Goal: Task Accomplishment & Management: Complete application form

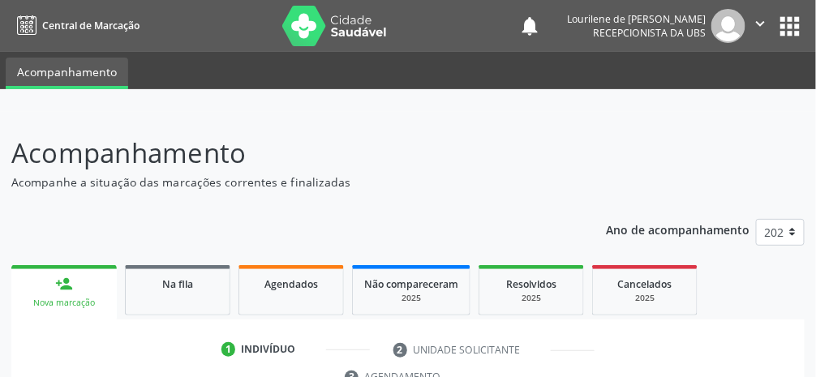
click at [75, 300] on div "Nova marcação" at bounding box center [64, 303] width 83 height 12
click at [86, 302] on div "Nova marcação" at bounding box center [64, 303] width 83 height 12
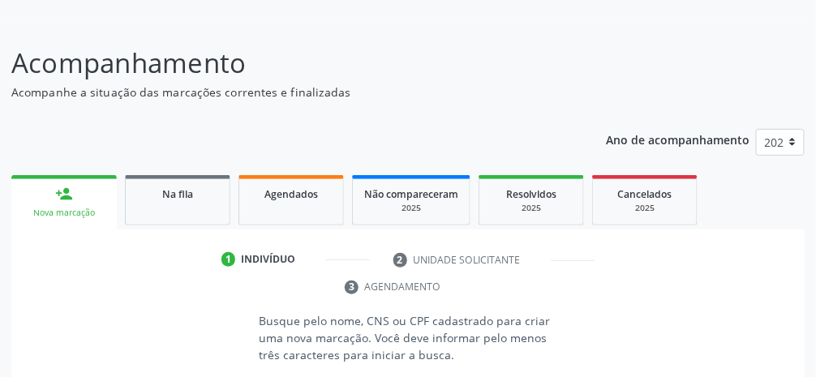
scroll to position [92, 0]
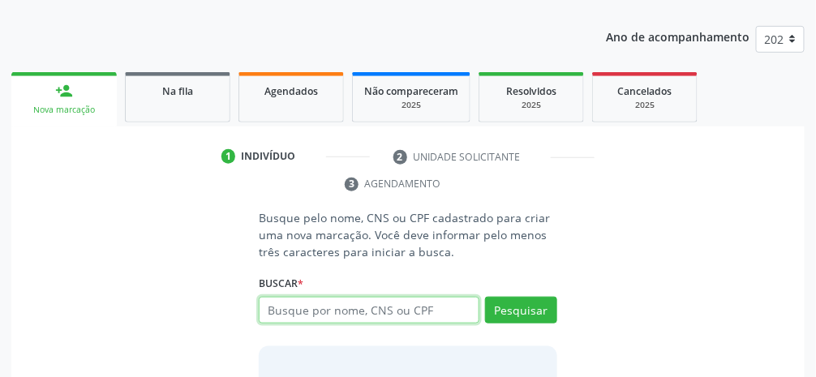
click at [418, 313] on input "text" at bounding box center [369, 311] width 221 height 28
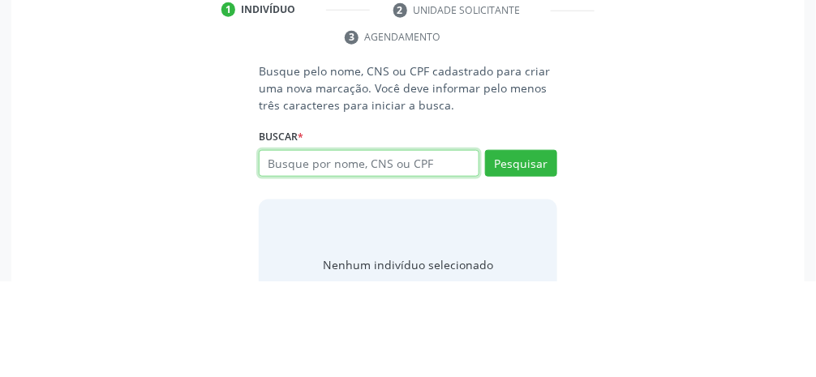
scroll to position [244, 0]
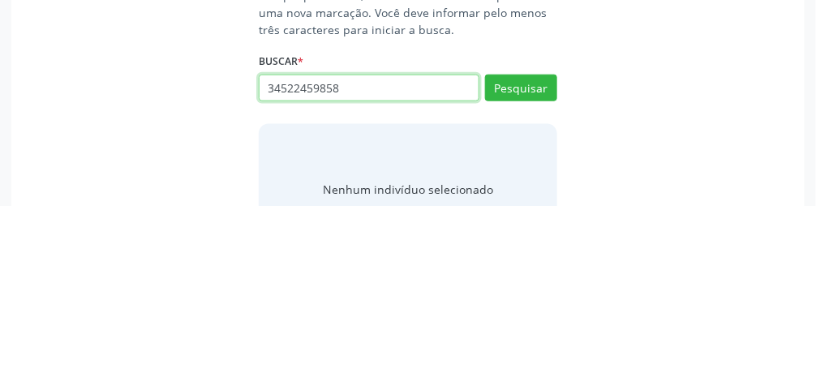
type input "34522459858"
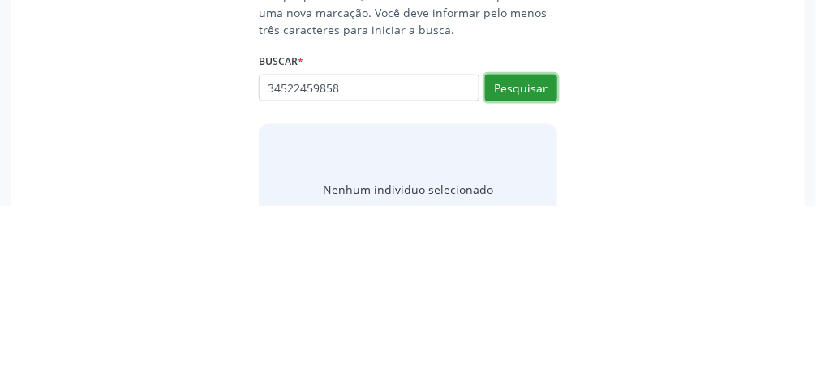
click at [486, 264] on button "Pesquisar" at bounding box center [521, 260] width 72 height 28
type input "34522459858"
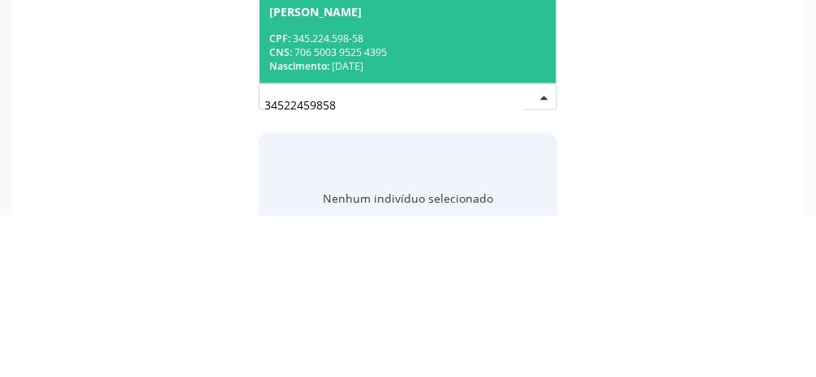
click at [486, 212] on div "CNS: 706 5003 9525 4395" at bounding box center [407, 215] width 277 height 14
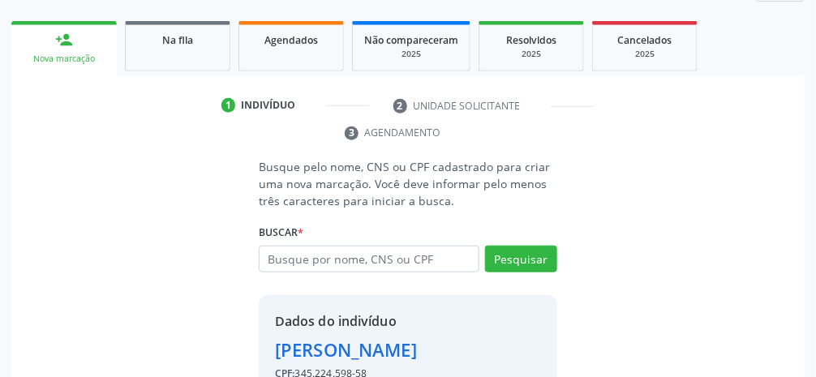
scroll to position [286, 0]
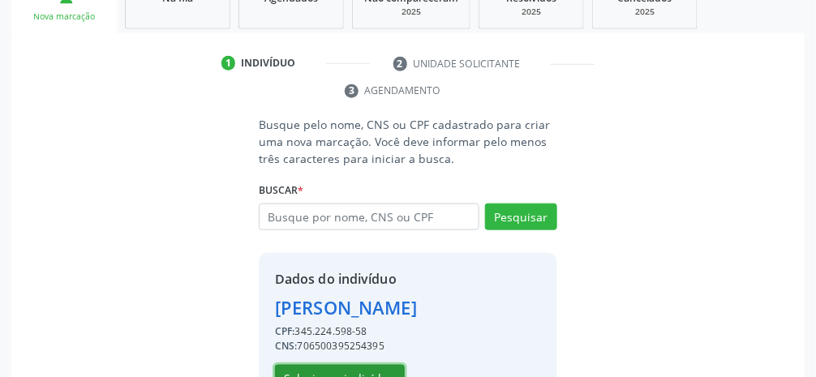
click at [379, 381] on button "Selecionar indivíduo" at bounding box center [340, 379] width 130 height 28
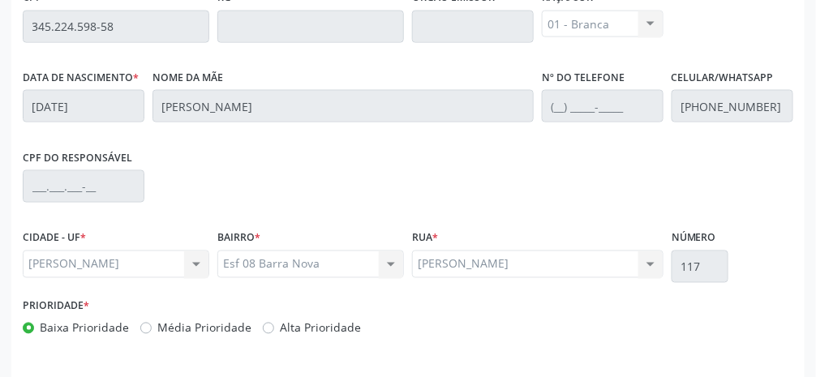
scroll to position [545, 0]
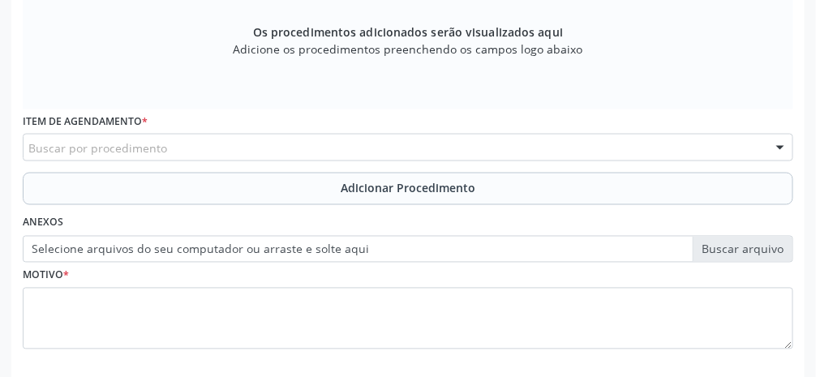
click at [238, 148] on div "Buscar por procedimento" at bounding box center [408, 148] width 770 height 28
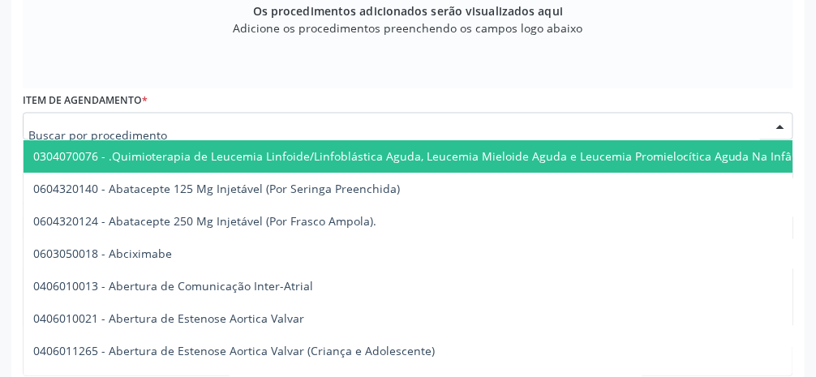
scroll to position [597, 0]
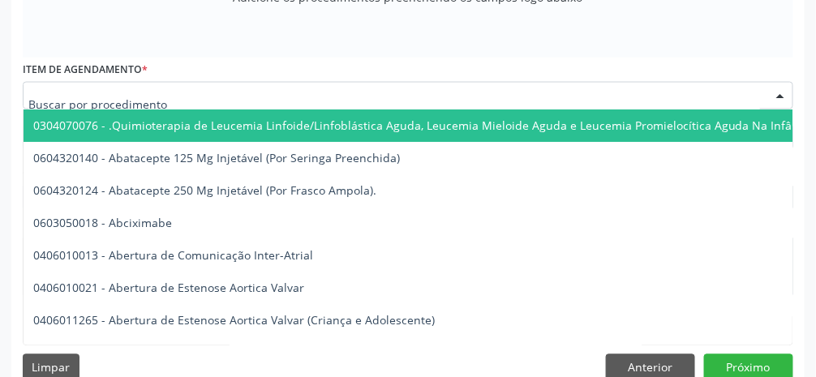
click at [486, 93] on div at bounding box center [780, 97] width 24 height 28
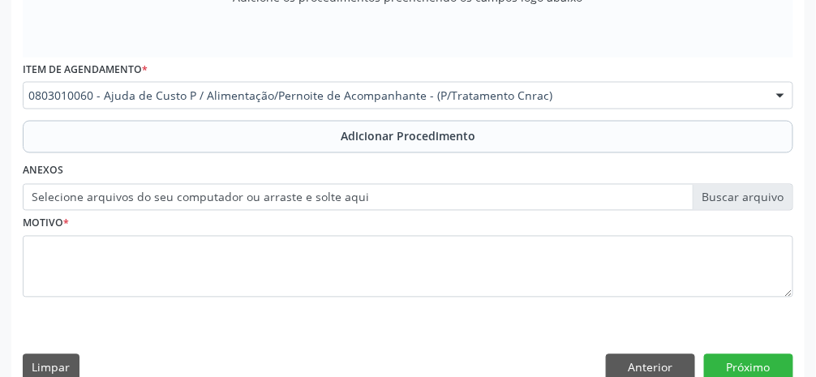
click at [486, 100] on div at bounding box center [780, 97] width 24 height 28
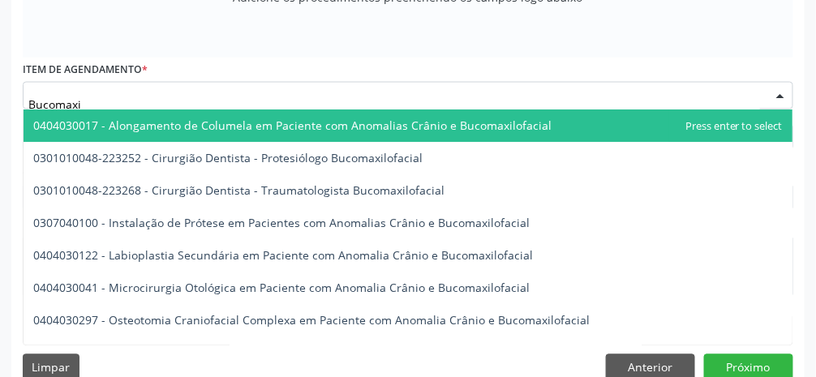
click at [486, 102] on div at bounding box center [780, 97] width 24 height 28
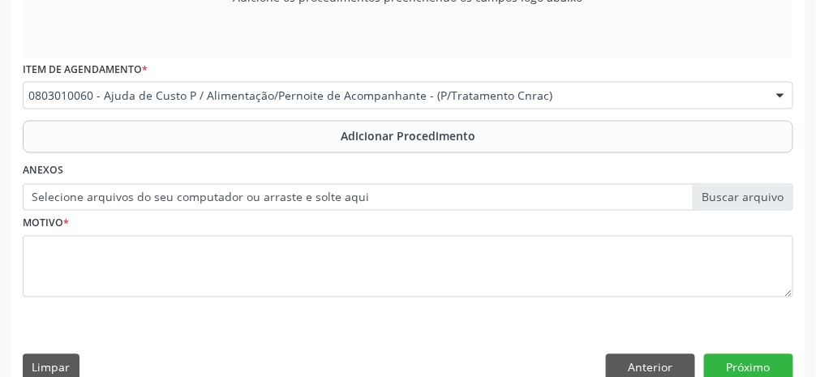
click at [486, 100] on div at bounding box center [780, 97] width 24 height 28
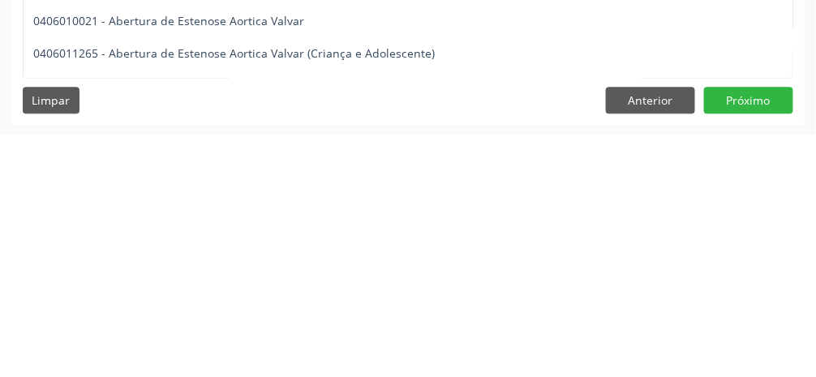
scroll to position [621, 0]
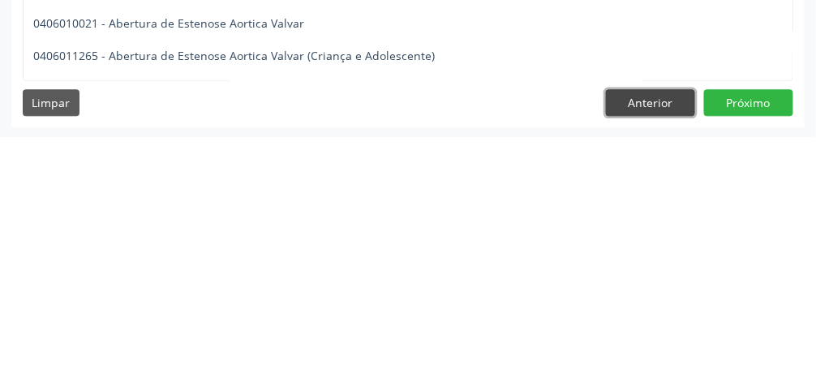
click at [486, 347] on button "Anterior" at bounding box center [650, 344] width 89 height 28
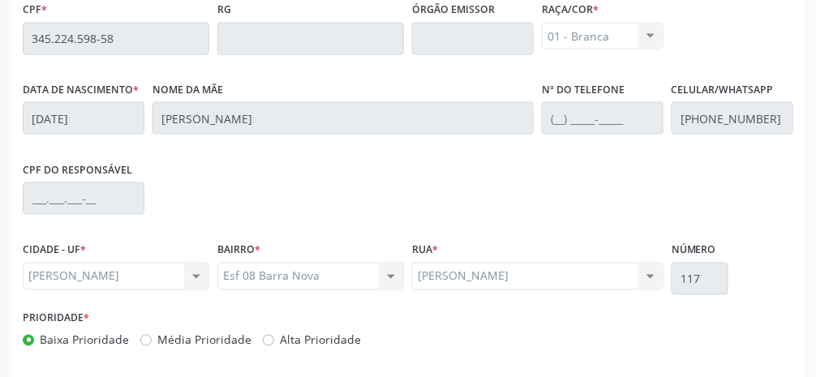
scroll to position [545, 0]
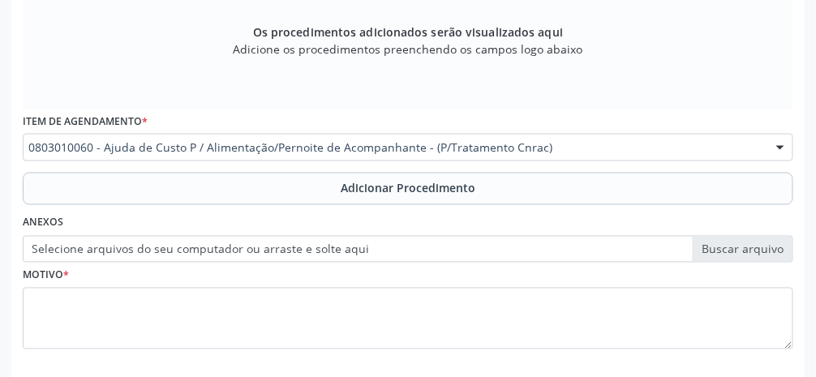
click at [486, 152] on div at bounding box center [780, 149] width 24 height 28
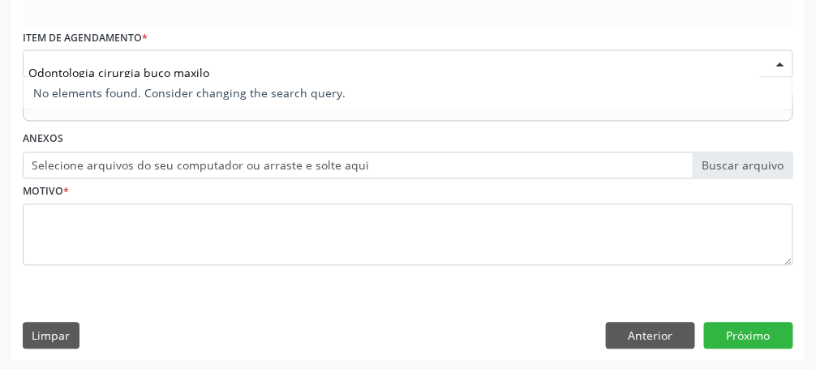
scroll to position [621, 0]
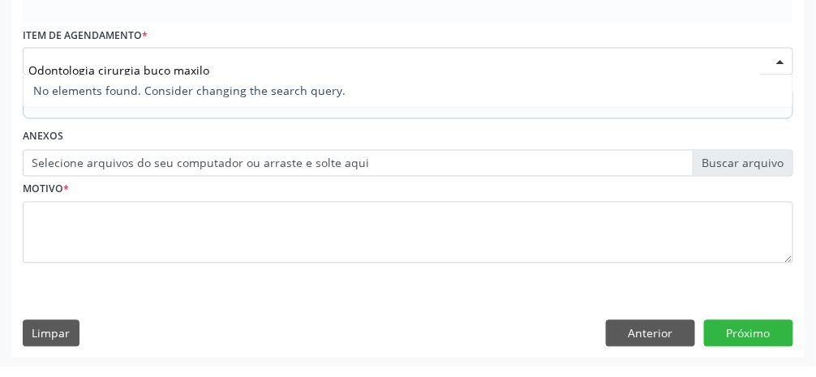
type input "Odontologia cirurgia buço maxilo"
click at [486, 75] on div at bounding box center [780, 72] width 24 height 28
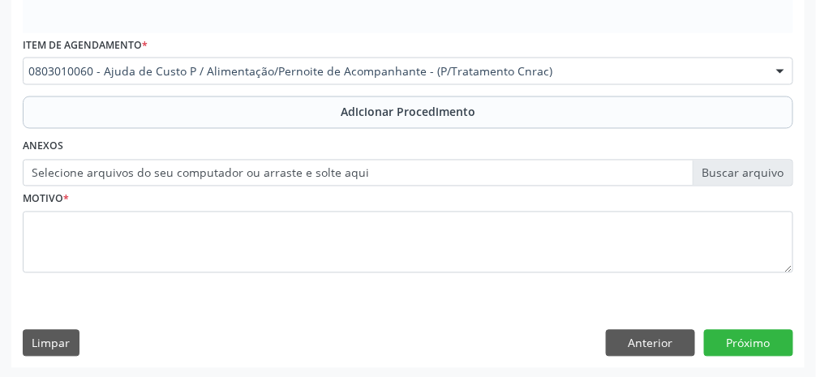
click at [486, 75] on div at bounding box center [780, 72] width 24 height 28
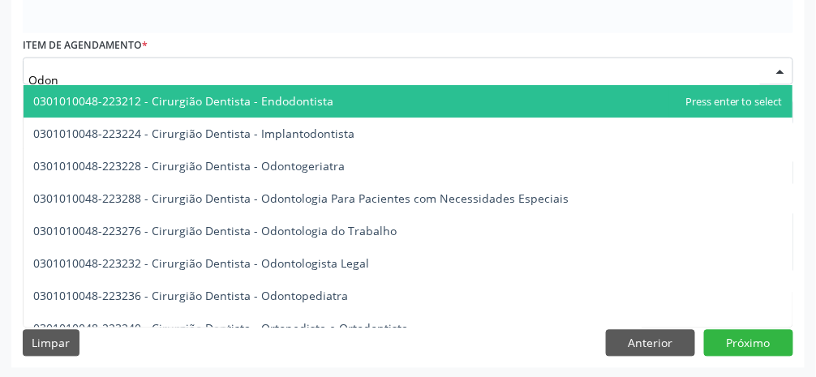
type input "Odont"
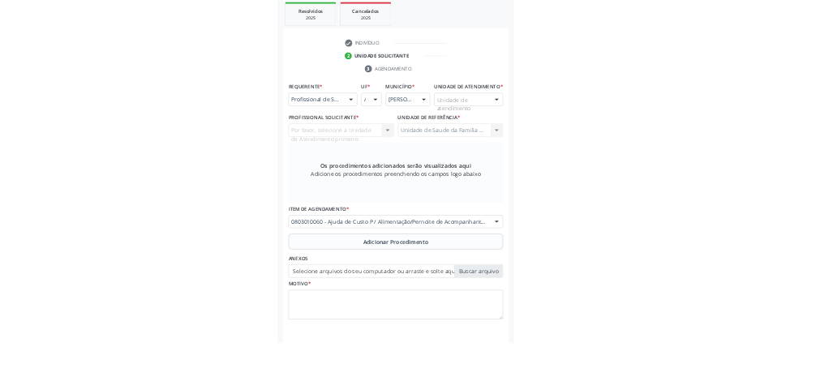
scroll to position [290, 0]
